Goal: Transaction & Acquisition: Book appointment/travel/reservation

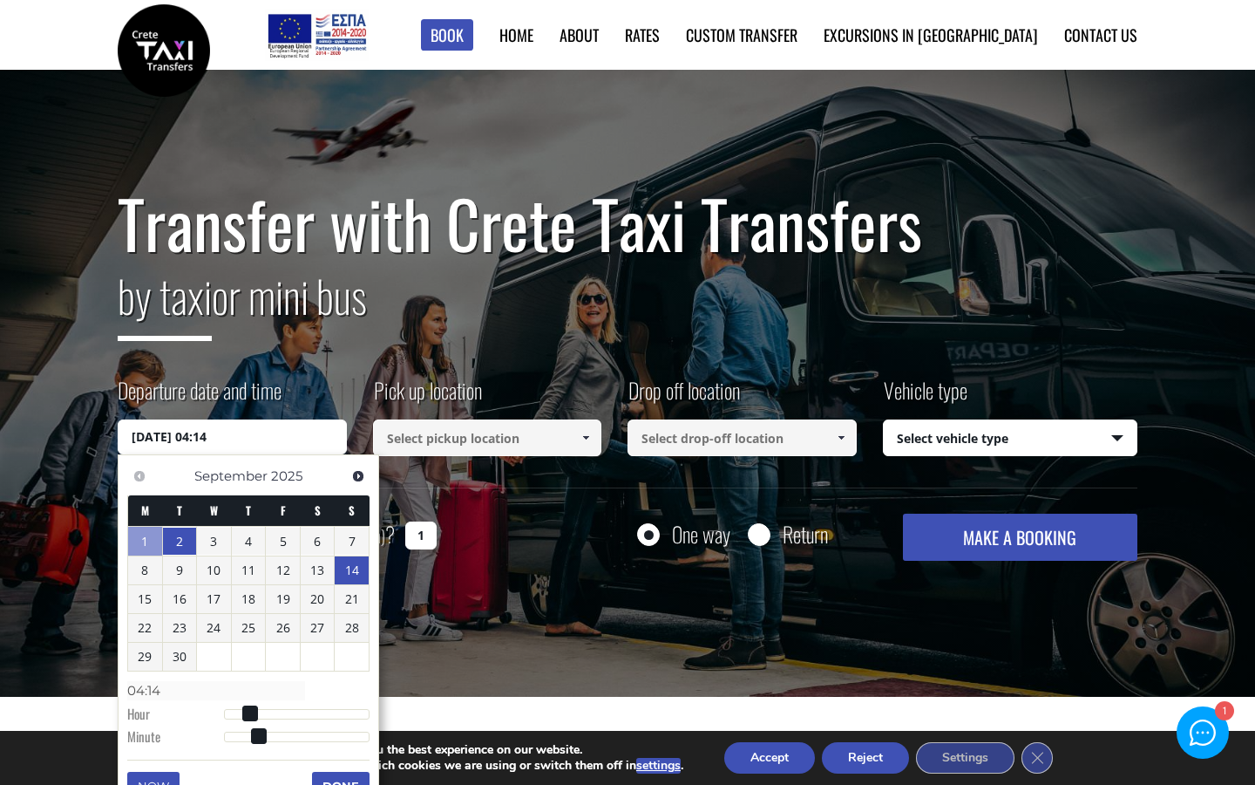
click at [355, 570] on link "14" at bounding box center [352, 570] width 34 height 28
click at [353, 570] on link "14" at bounding box center [352, 570] width 34 height 28
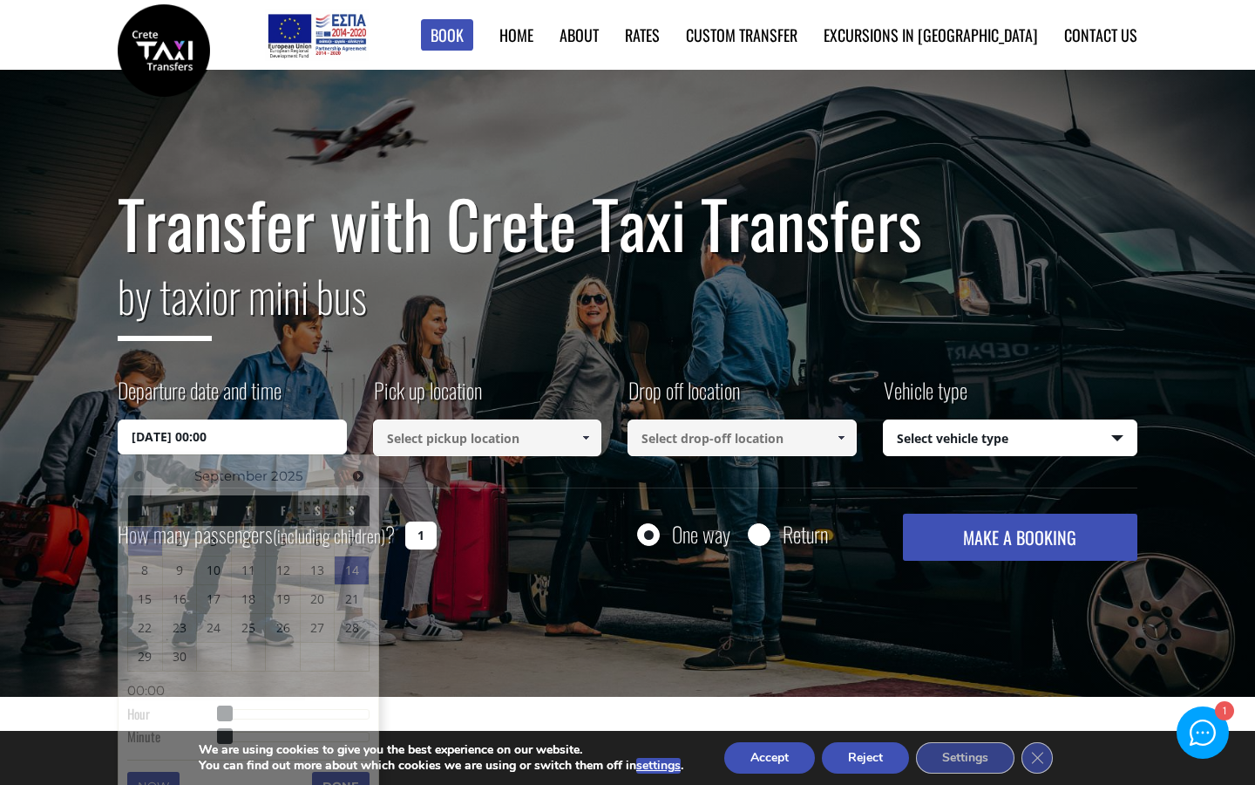
click at [444, 633] on div "Transfer with Crete Taxi Transfers by taxi or mini bus Departure date and time …" at bounding box center [627, 384] width 1255 height 628
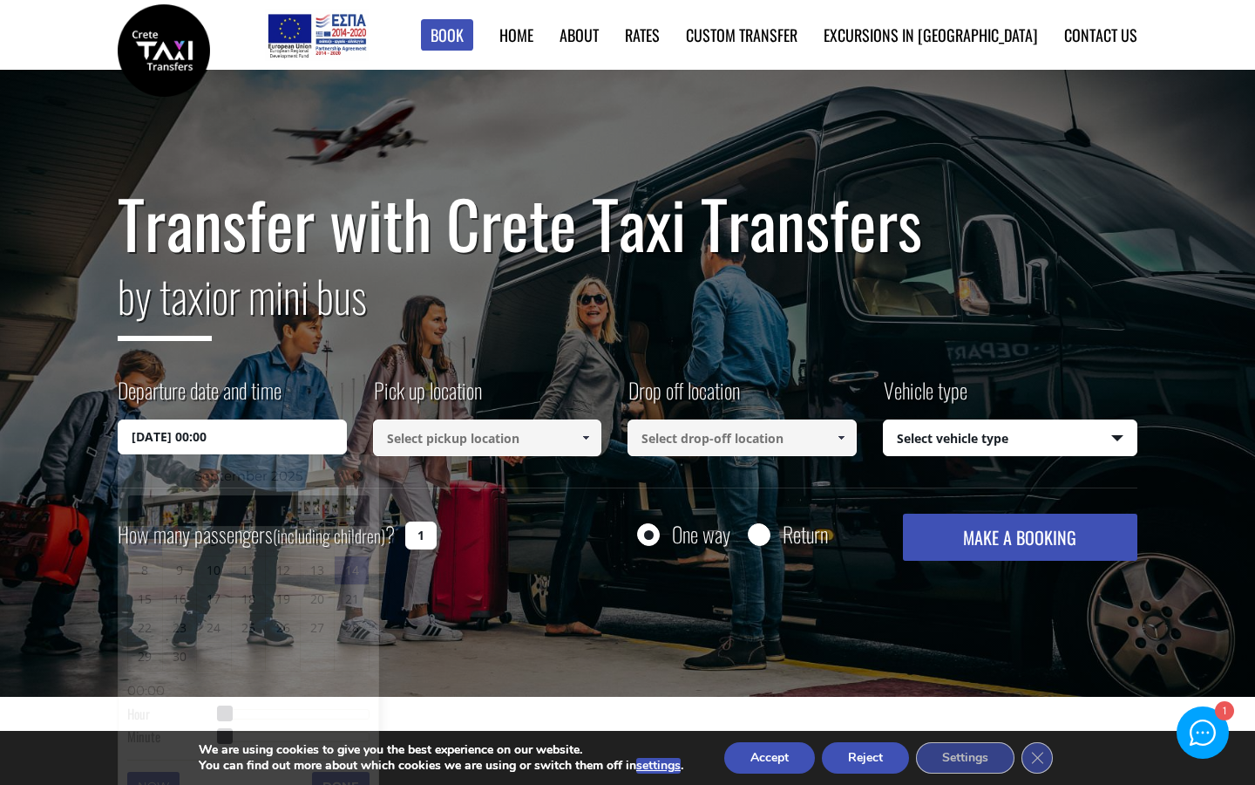
click at [282, 436] on input "14/09/2025 00:00" at bounding box center [232, 436] width 229 height 35
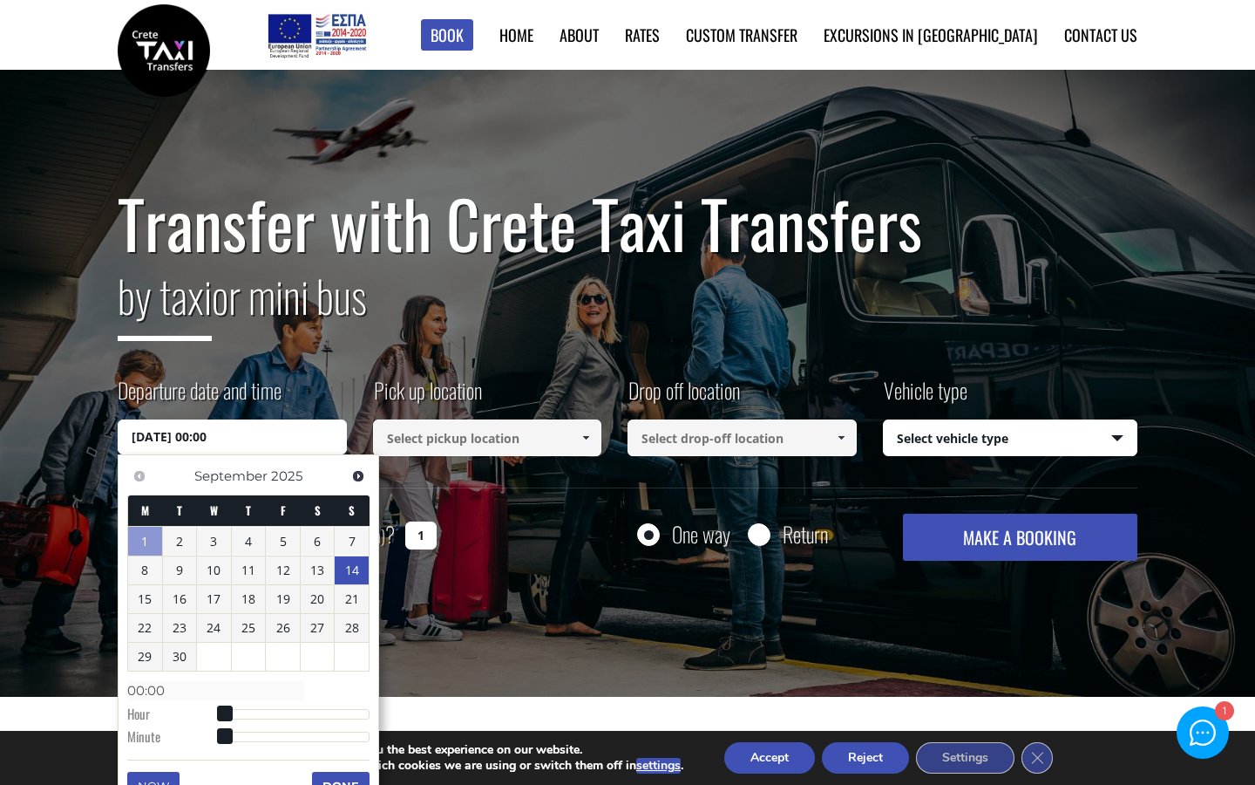
click at [167, 431] on input "14/09/2025 00:00" at bounding box center [232, 436] width 229 height 35
type input "14/09/2025 05:00"
type input "05:00"
drag, startPoint x: 224, startPoint y: 714, endPoint x: 254, endPoint y: 719, distance: 30.1
click at [254, 719] on span at bounding box center [256, 713] width 16 height 16
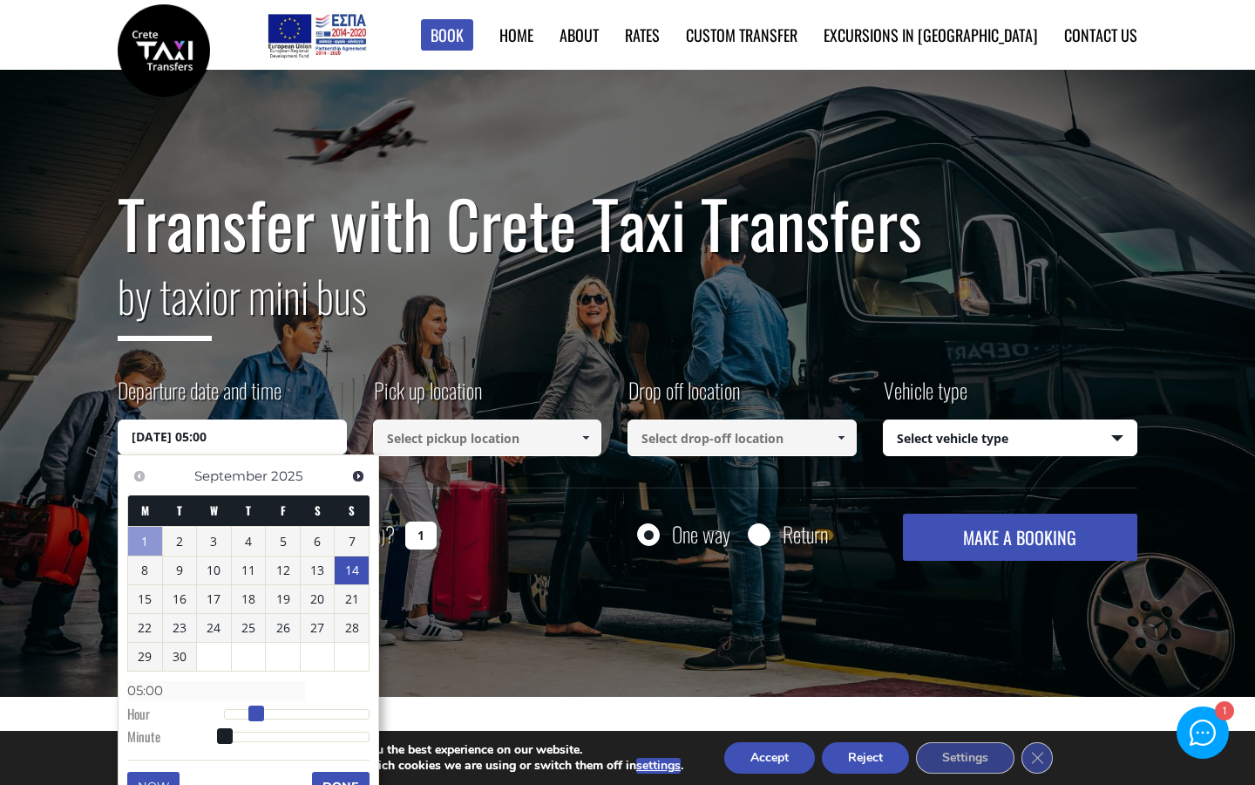
click at [268, 716] on div at bounding box center [297, 714] width 146 height 10
type input "14/09/2025 07:00"
type input "07:00"
click at [336, 716] on div at bounding box center [297, 714] width 146 height 10
type input "14/09/2025 18:00"
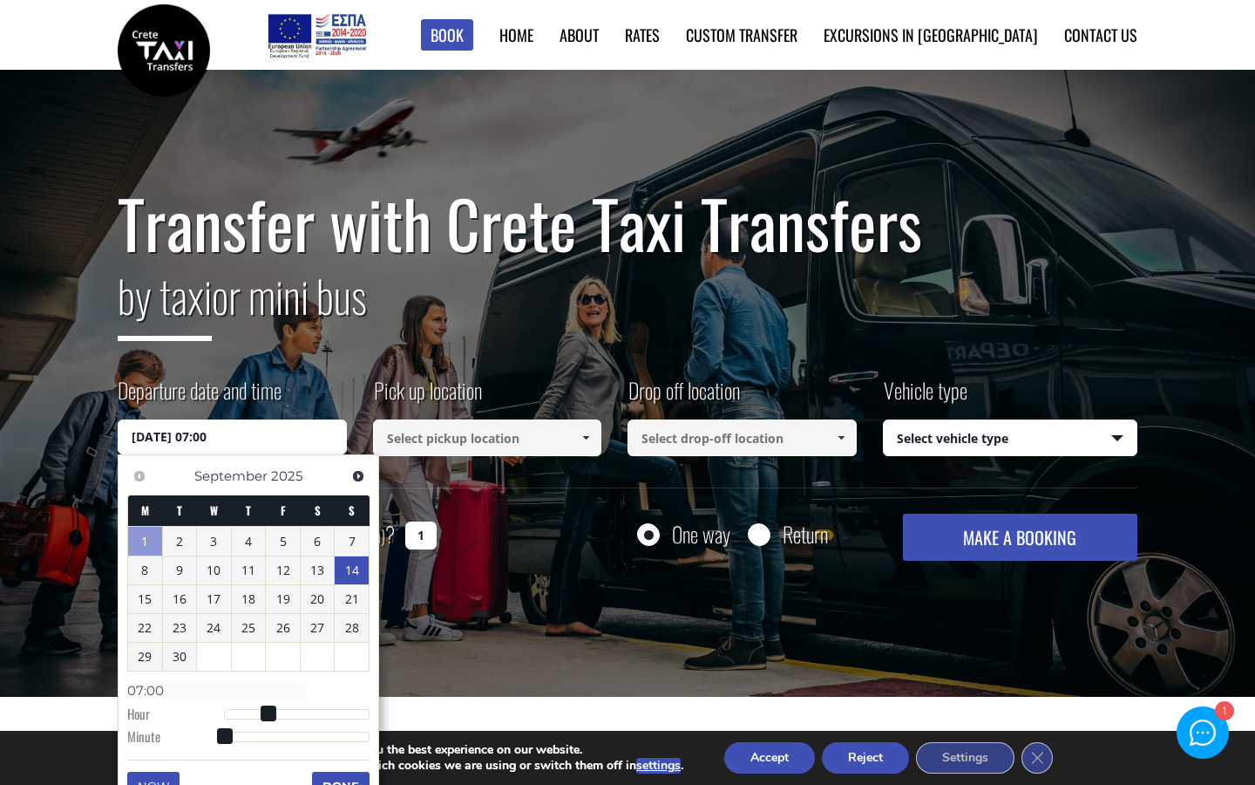
type input "18:00"
click at [324, 716] on div at bounding box center [297, 714] width 146 height 10
type input "14/09/2025 16:00"
type input "16:00"
click at [331, 716] on span at bounding box center [325, 713] width 16 height 16
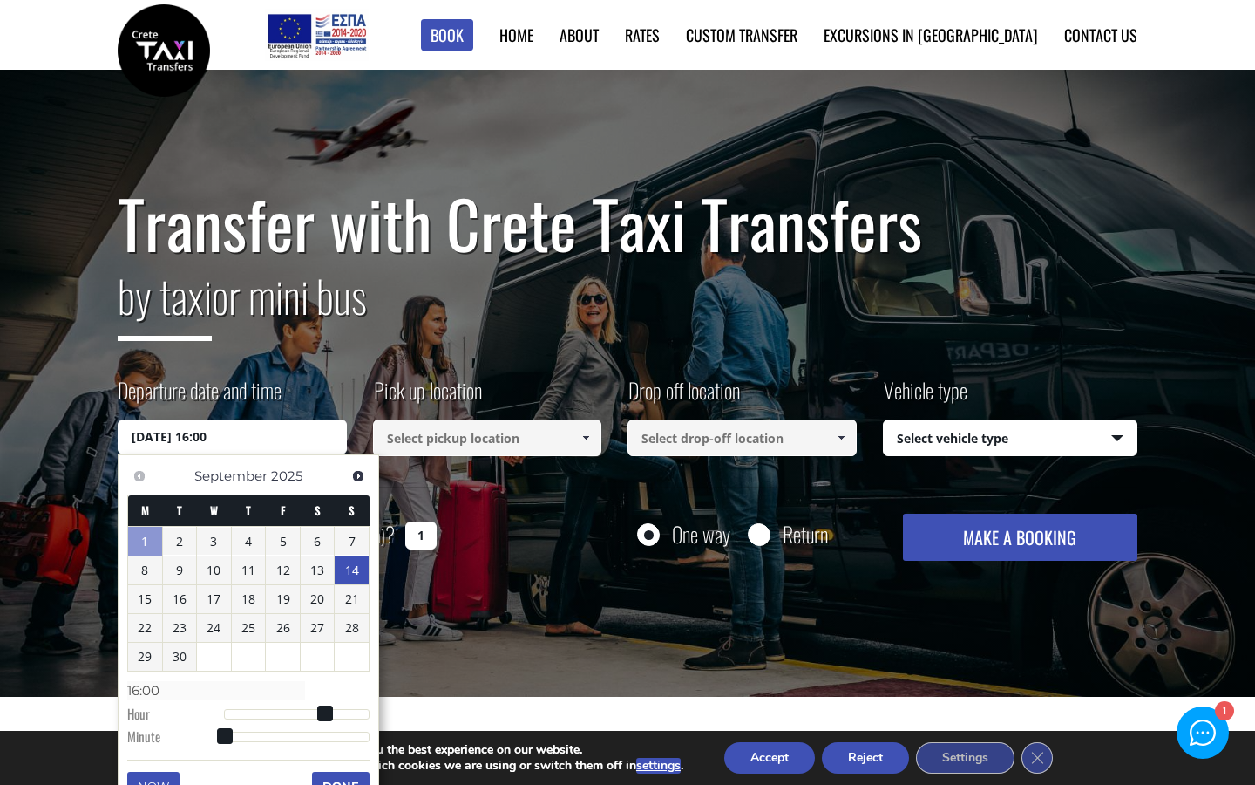
click at [334, 716] on div at bounding box center [297, 714] width 146 height 10
type input "14/09/2025 17:00"
type input "17:00"
type input "[DATE] 17:30"
type input "17:30"
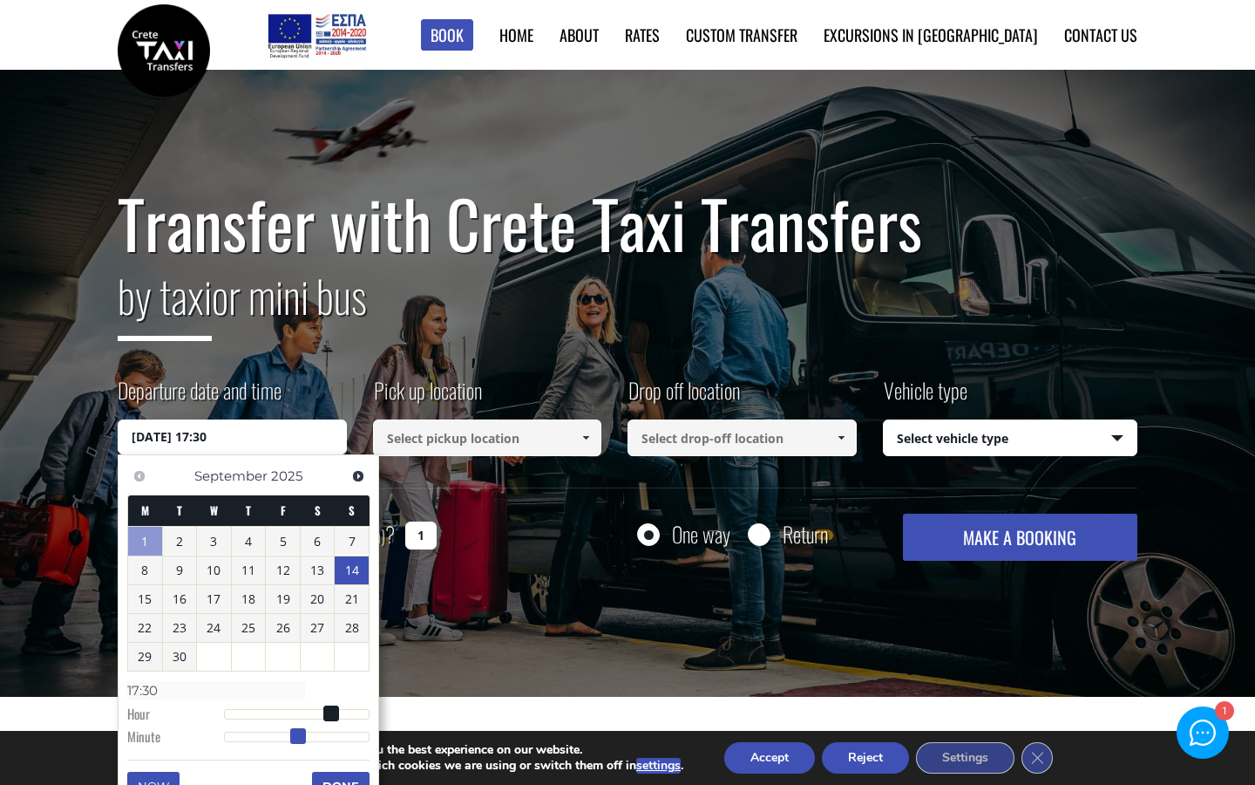
click at [299, 737] on div at bounding box center [297, 736] width 146 height 10
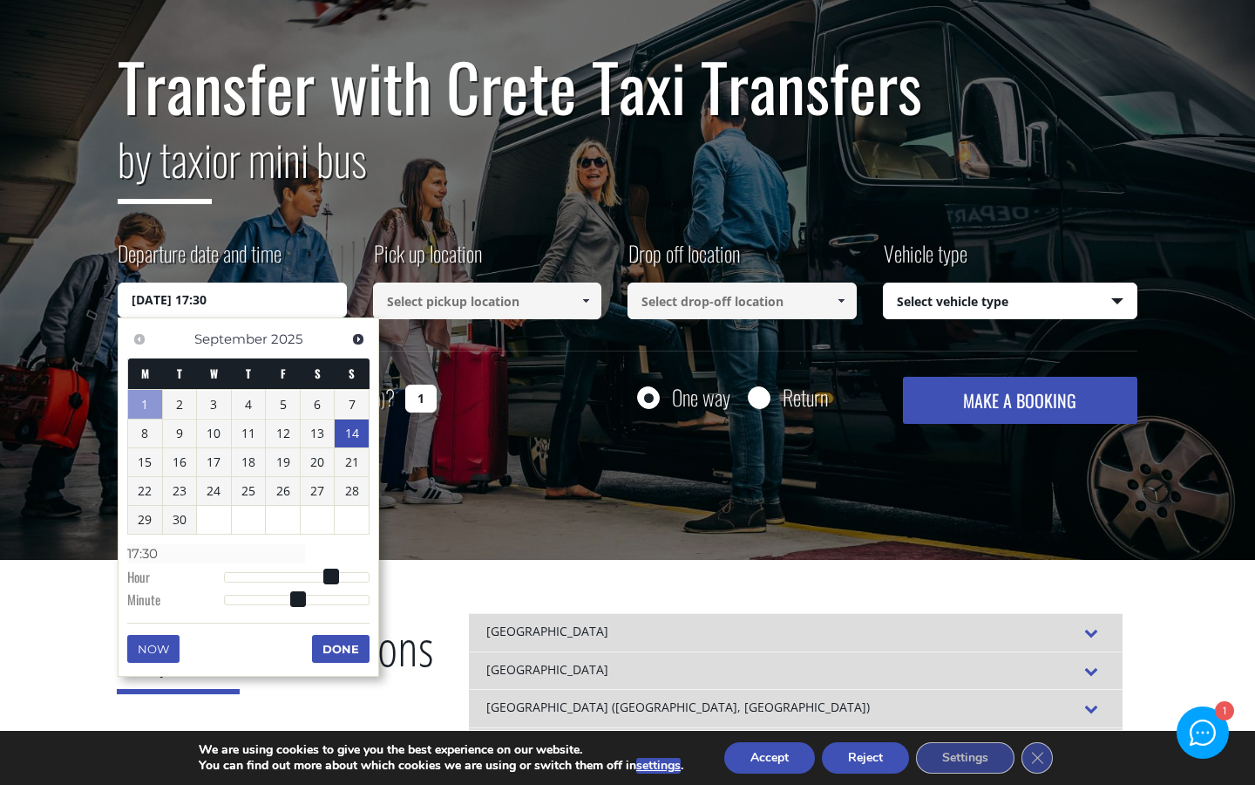
click at [348, 648] on button "Done" at bounding box center [341, 649] width 58 height 28
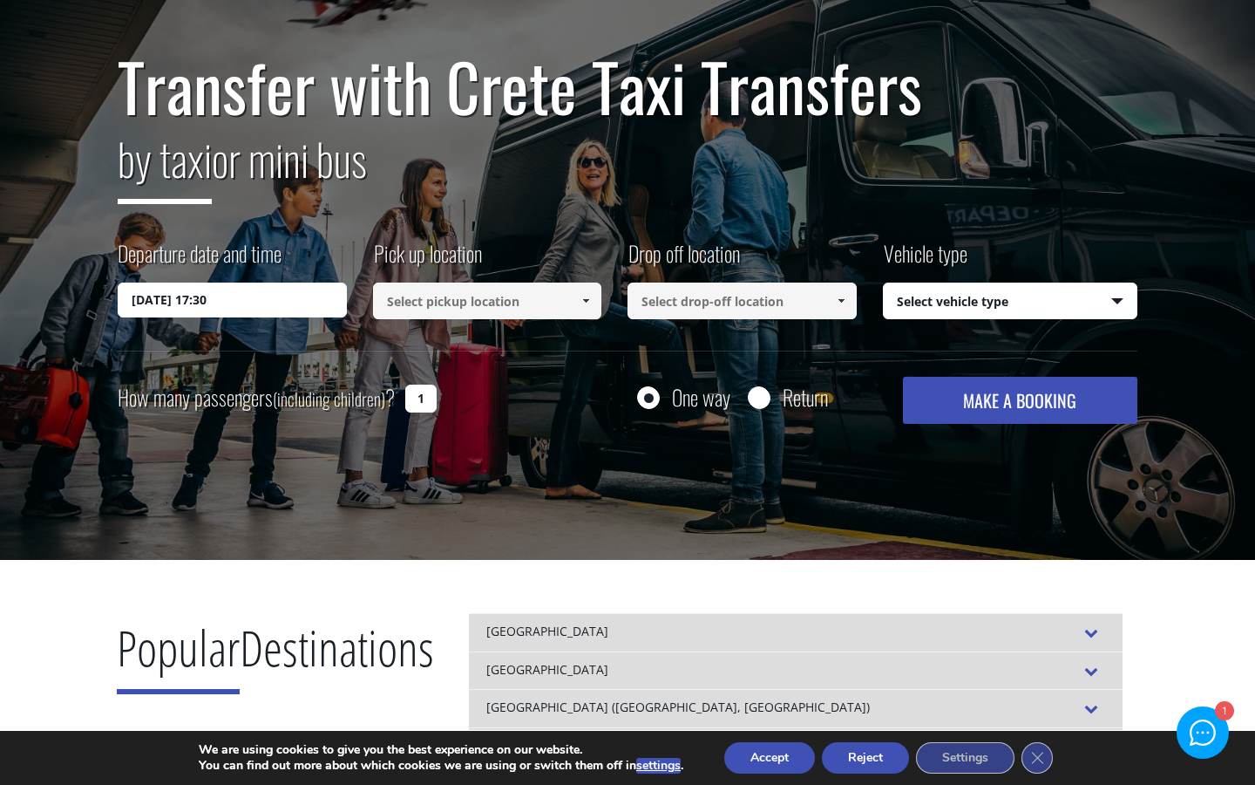
click at [447, 298] on input at bounding box center [487, 300] width 229 height 37
click at [584, 296] on span at bounding box center [586, 301] width 14 height 14
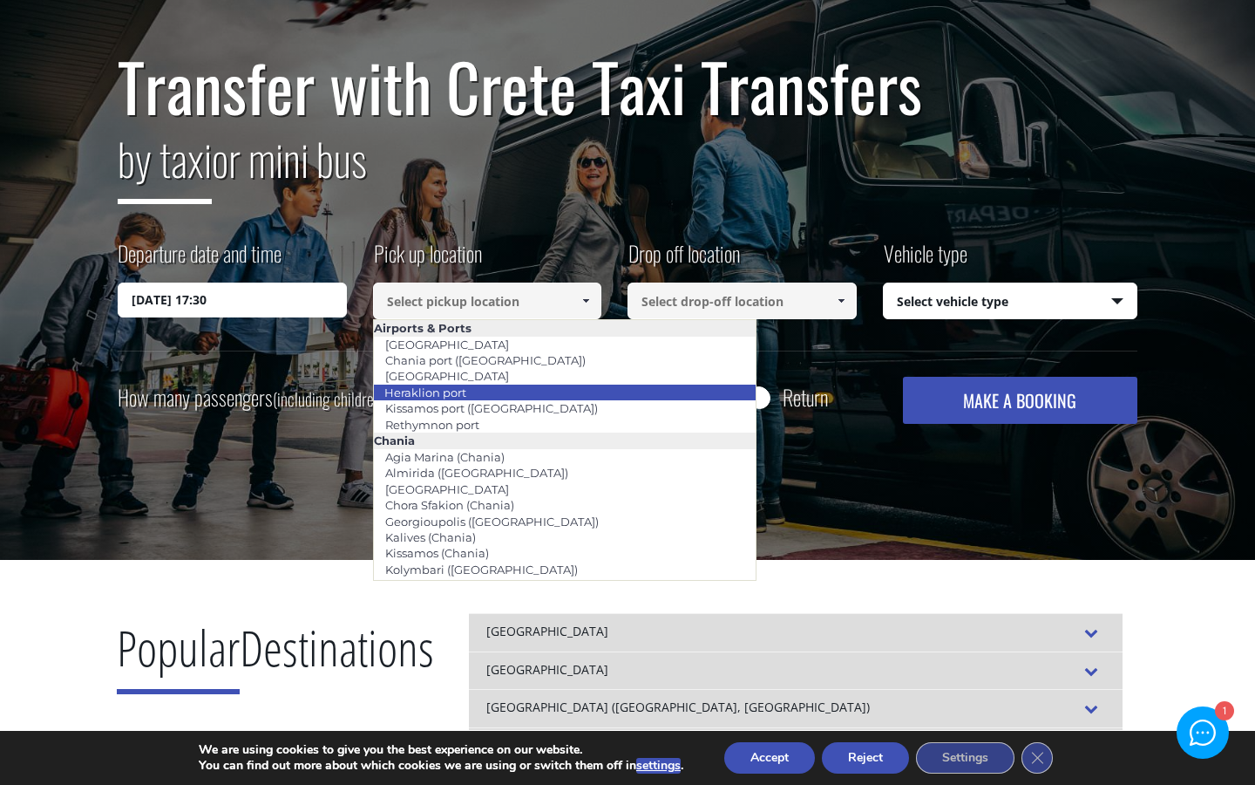
click at [445, 386] on link "Heraklion port" at bounding box center [425, 392] width 105 height 24
type input "Heraklion port"
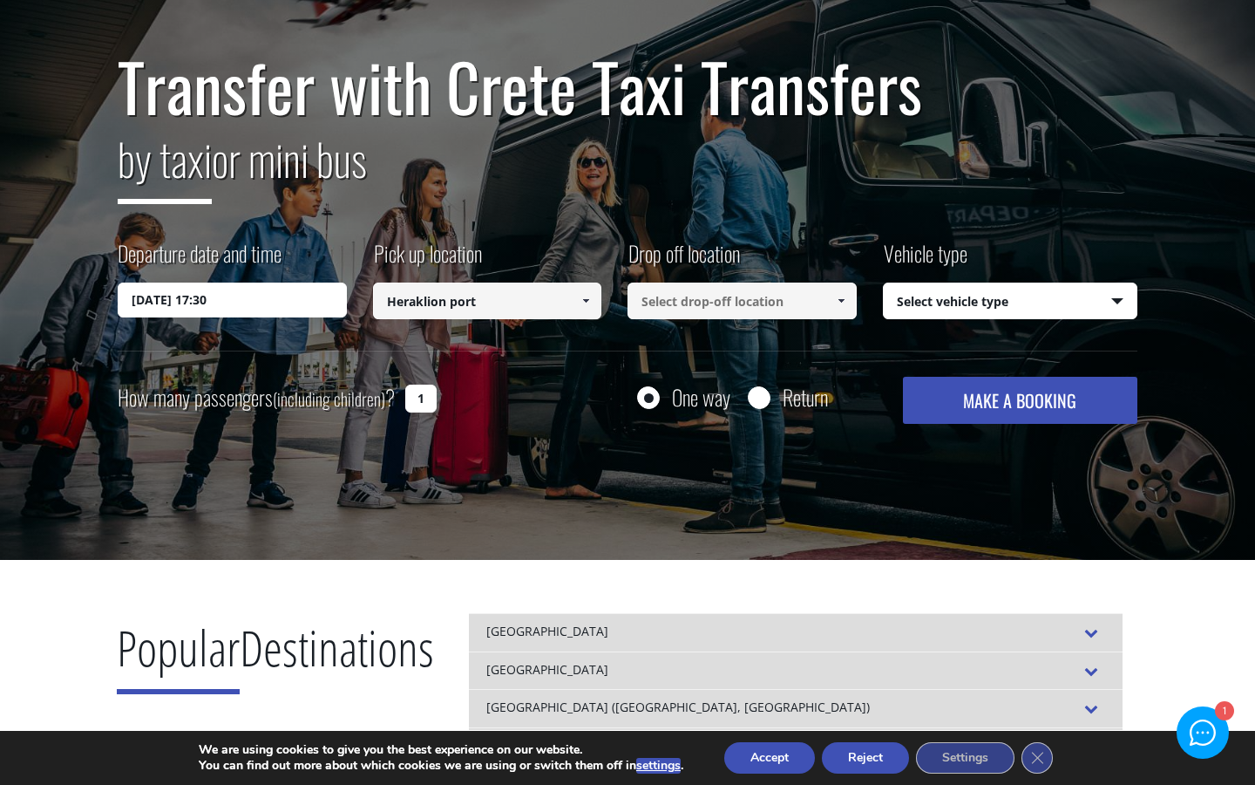
click at [695, 312] on input at bounding box center [742, 300] width 229 height 37
click at [843, 299] on span at bounding box center [841, 301] width 14 height 14
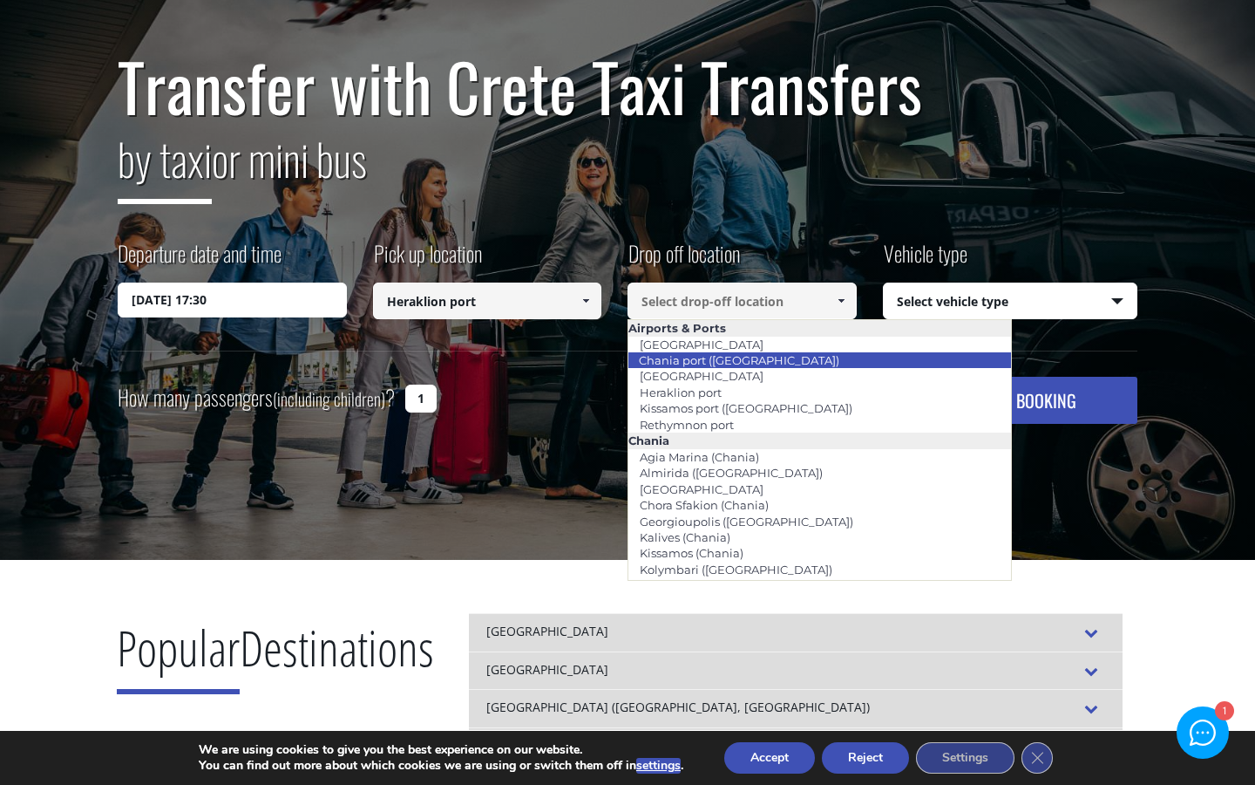
click at [724, 363] on link "Chania port (Souda)" at bounding box center [739, 360] width 223 height 24
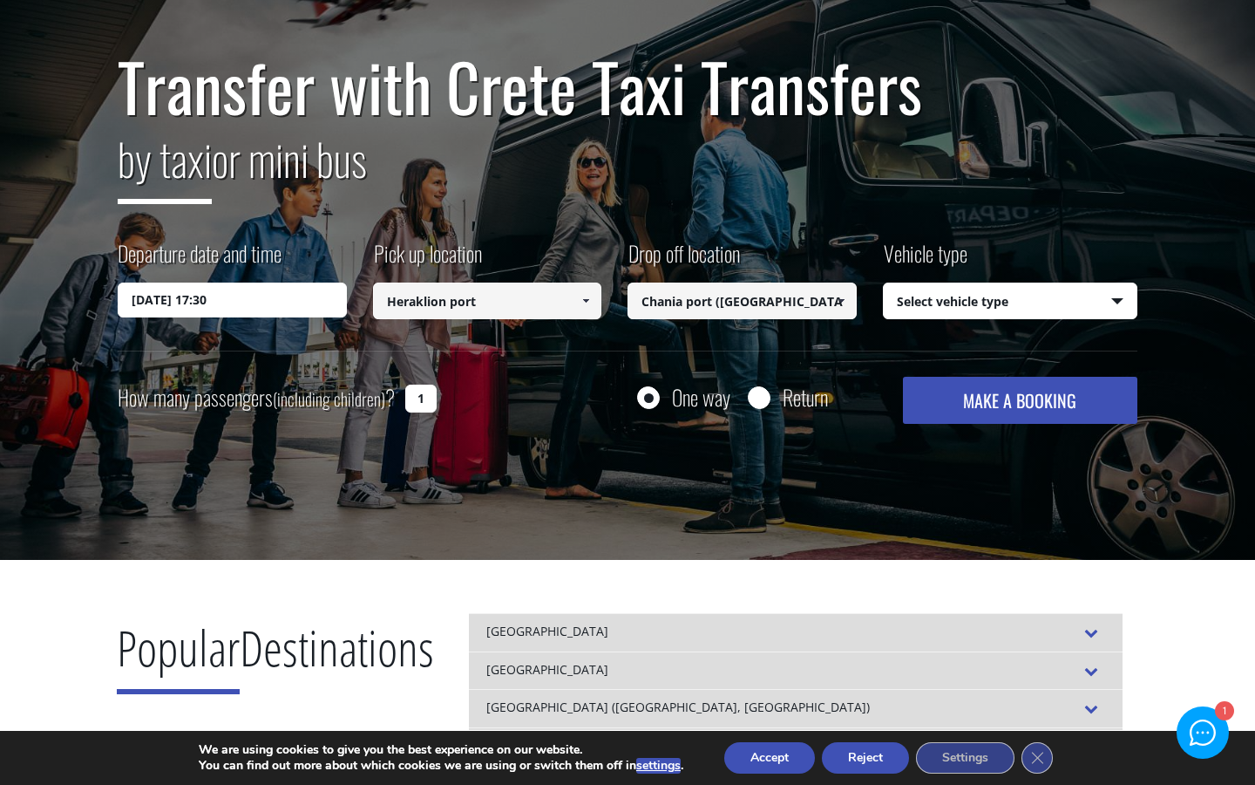
click at [845, 302] on span at bounding box center [841, 301] width 14 height 14
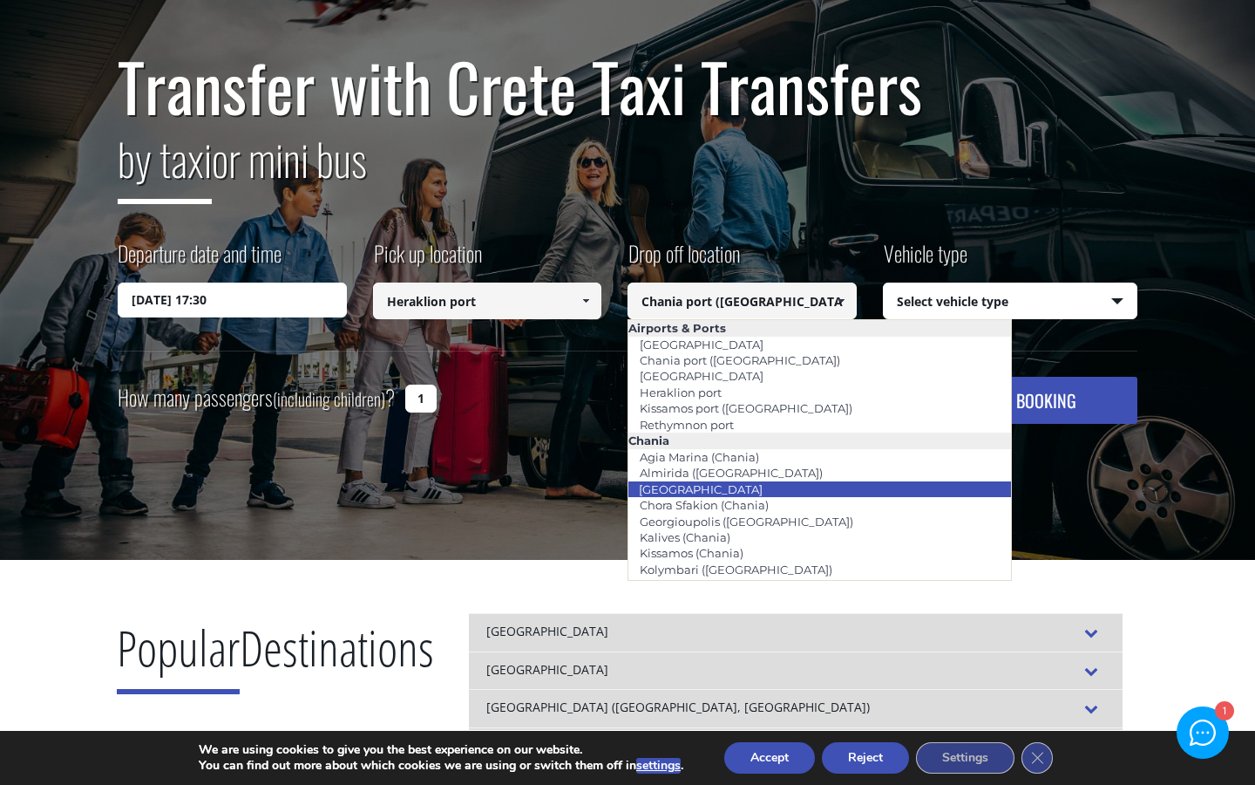
click at [724, 487] on li "[GEOGRAPHIC_DATA]" at bounding box center [819, 489] width 383 height 16
type input "[GEOGRAPHIC_DATA]"
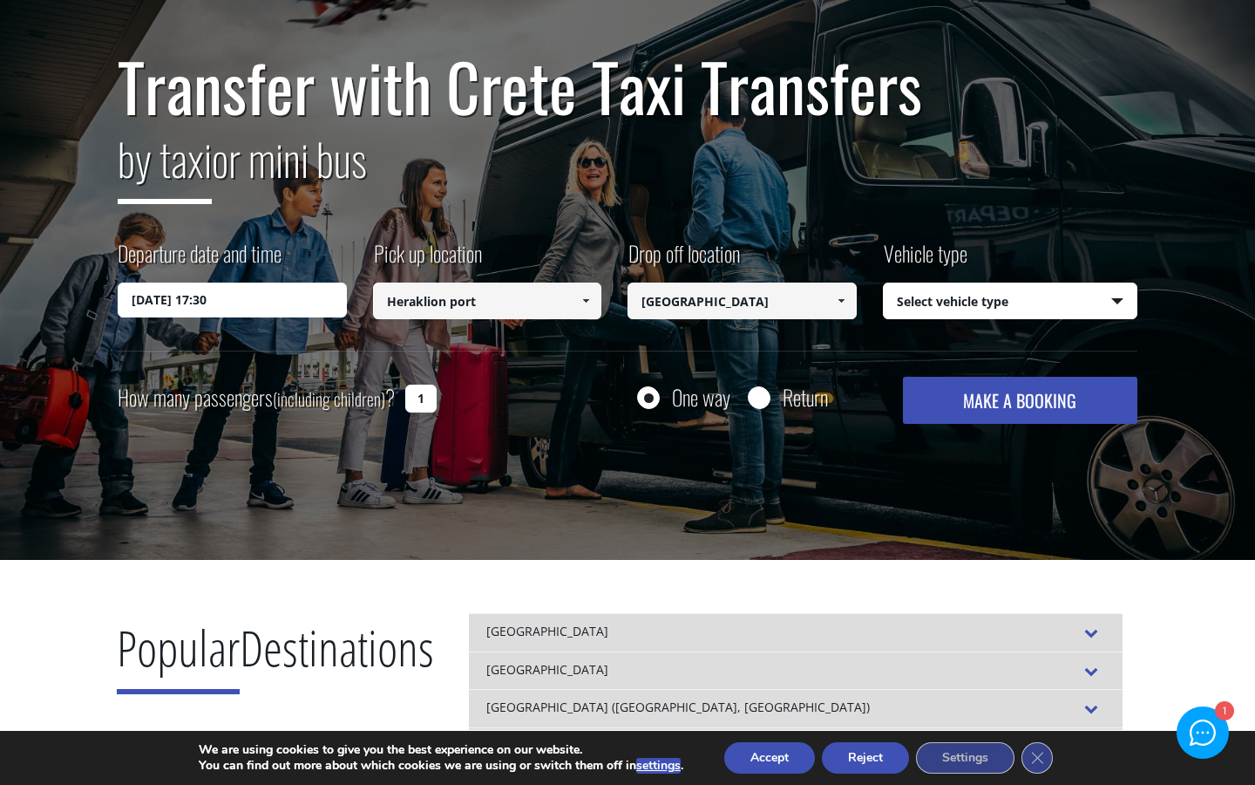
click at [1118, 296] on select "Select vehicle type Taxi (4 passengers) Mercedes E Class Mini Van (7 passengers…" at bounding box center [1011, 301] width 254 height 37
select select "540"
click at [884, 283] on select "Select vehicle type Taxi (4 passengers) Mercedes E Class Mini Van (7 passengers…" at bounding box center [1011, 301] width 254 height 37
click at [426, 395] on input "1" at bounding box center [420, 398] width 31 height 28
type input "2"
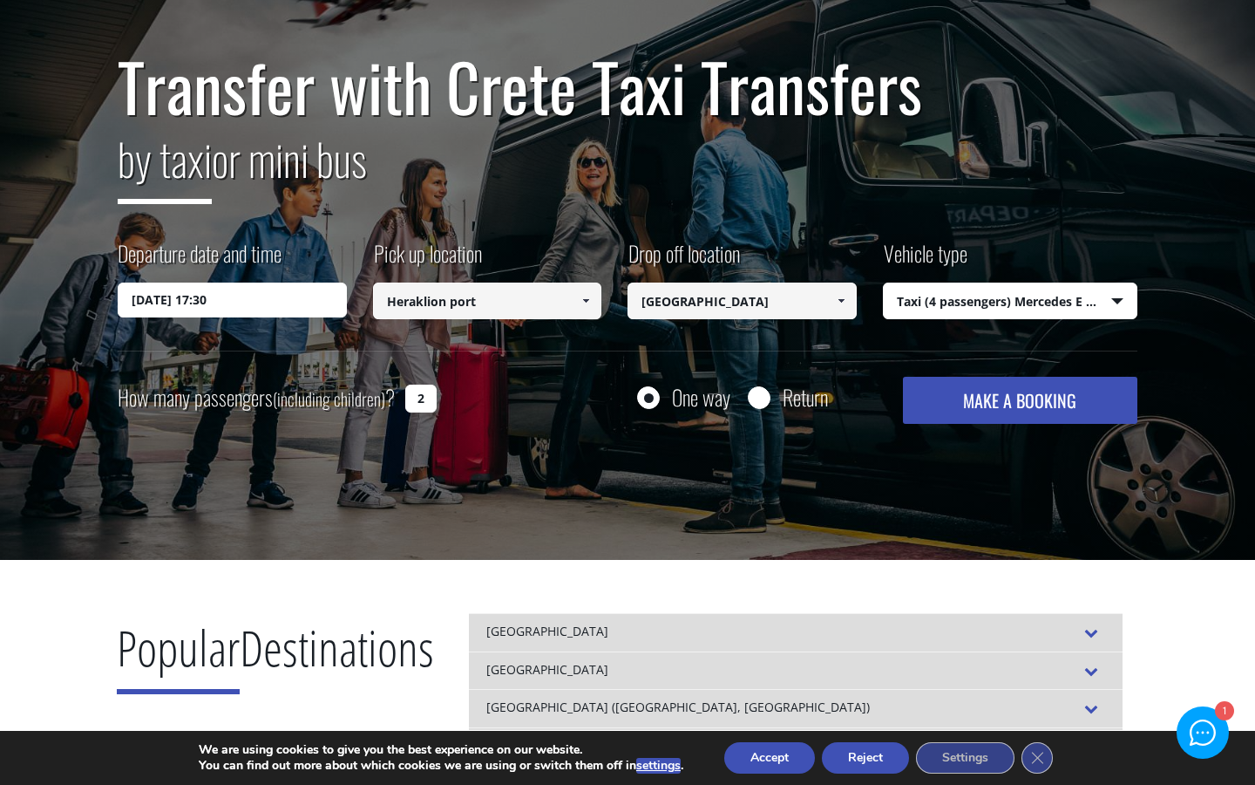
click at [1010, 402] on button "MAKE A BOOKING" at bounding box center [1020, 400] width 234 height 47
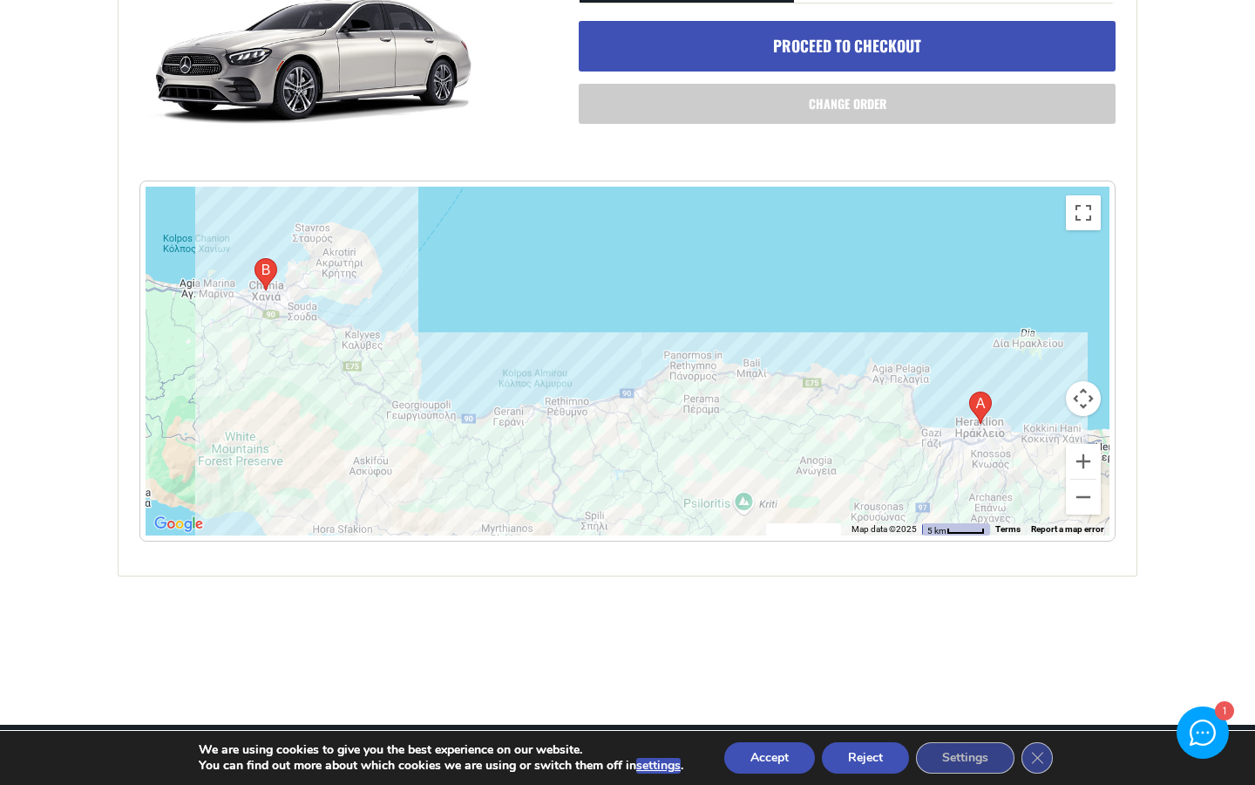
scroll to position [739, 0]
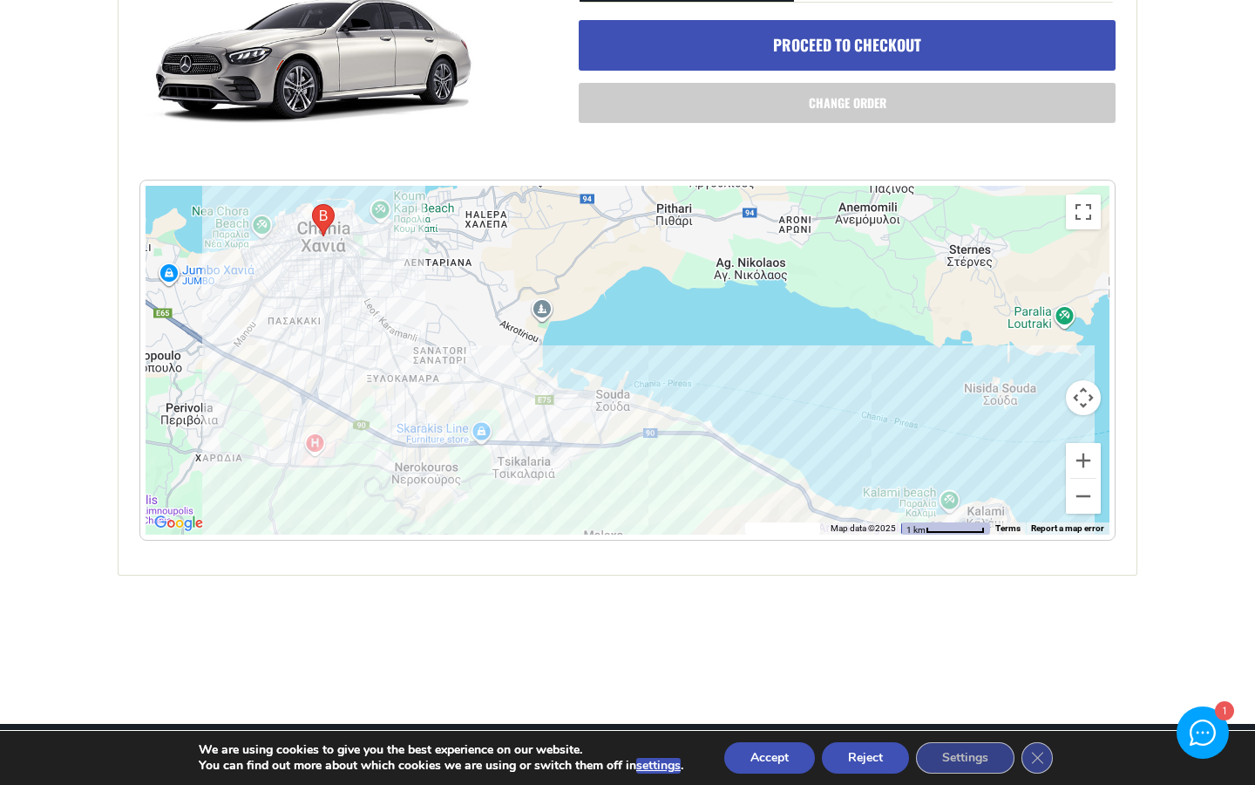
drag, startPoint x: 294, startPoint y: 282, endPoint x: 300, endPoint y: 479, distance: 197.1
click at [300, 479] on div at bounding box center [628, 360] width 964 height 349
